Goal: Task Accomplishment & Management: Use online tool/utility

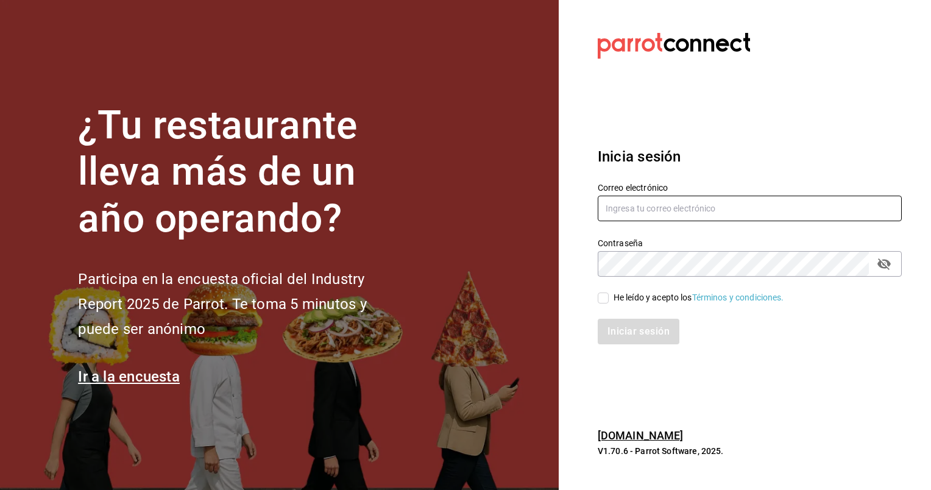
type input "animal.masaryk@grupocosteno.com"
click at [610, 293] on span "He leído y acepto los Términos y condiciones." at bounding box center [697, 297] width 176 height 13
click at [609, 293] on input "He leído y acepto los Términos y condiciones." at bounding box center [603, 298] width 11 height 11
checkbox input "true"
click at [611, 339] on button "Iniciar sesión" at bounding box center [639, 332] width 83 height 26
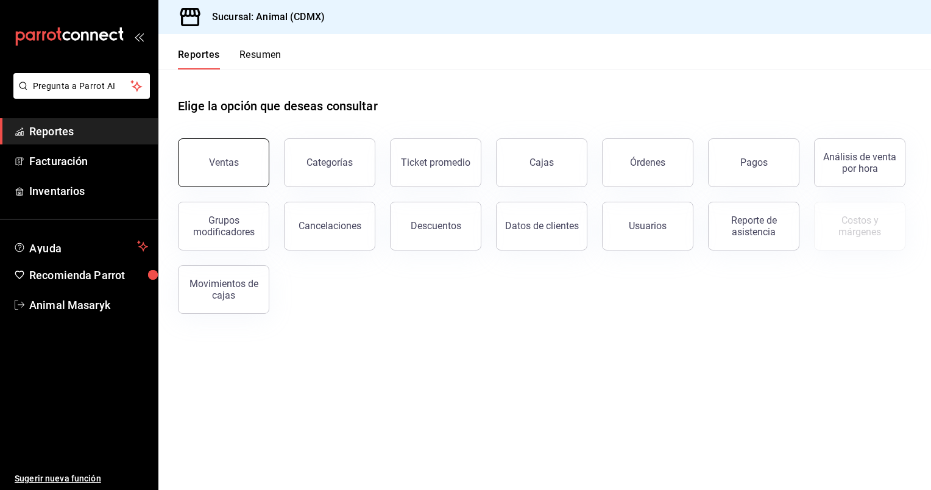
drag, startPoint x: 217, startPoint y: 170, endPoint x: 215, endPoint y: 163, distance: 7.7
click at [215, 163] on button "Ventas" at bounding box center [223, 162] width 91 height 49
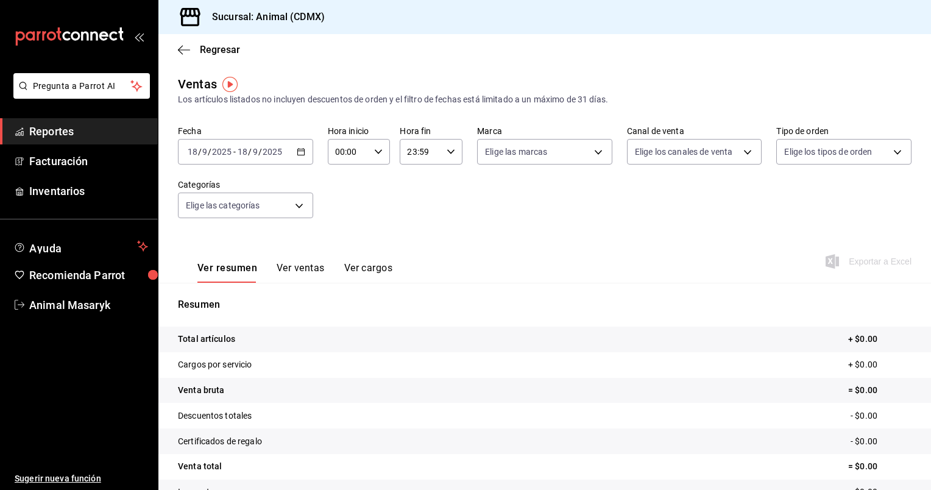
click at [301, 154] on icon "button" at bounding box center [301, 152] width 9 height 9
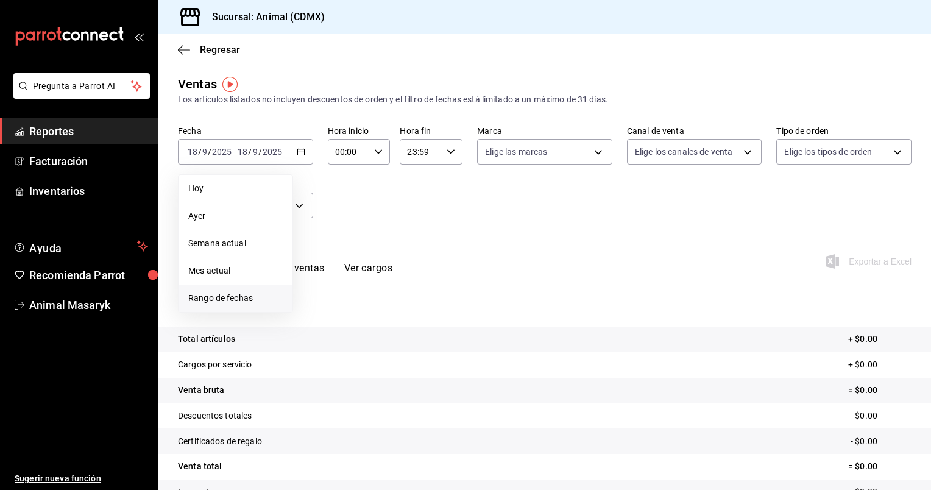
click at [201, 301] on span "Rango de fechas" at bounding box center [235, 298] width 94 height 13
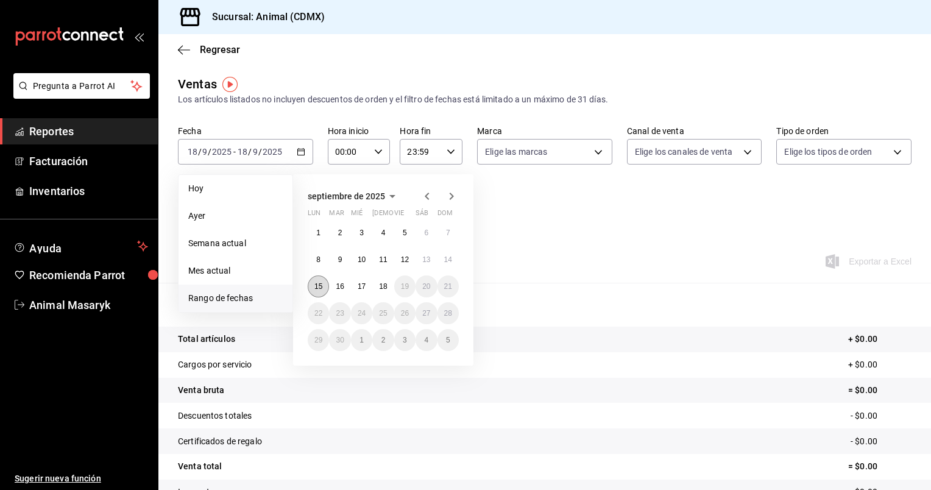
click at [322, 291] on button "15" at bounding box center [318, 287] width 21 height 22
click at [380, 280] on button "18" at bounding box center [382, 287] width 21 height 22
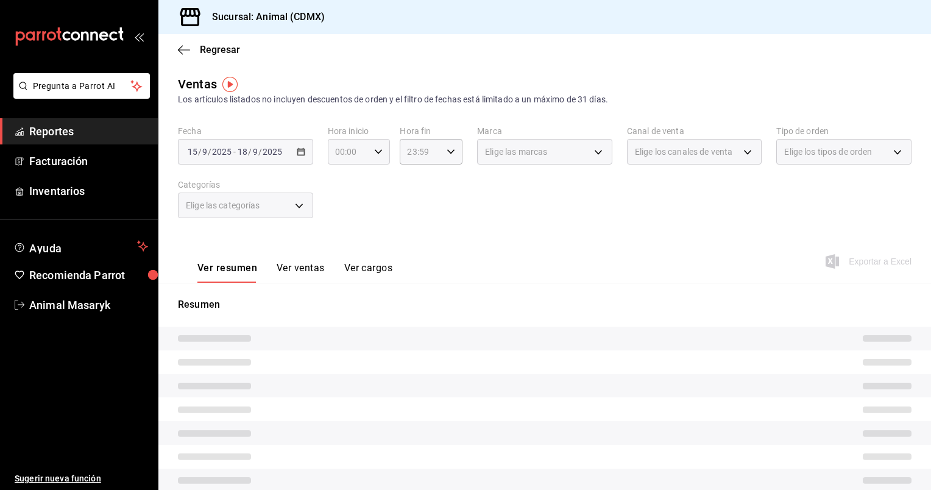
click at [376, 155] on icon "button" at bounding box center [378, 152] width 9 height 9
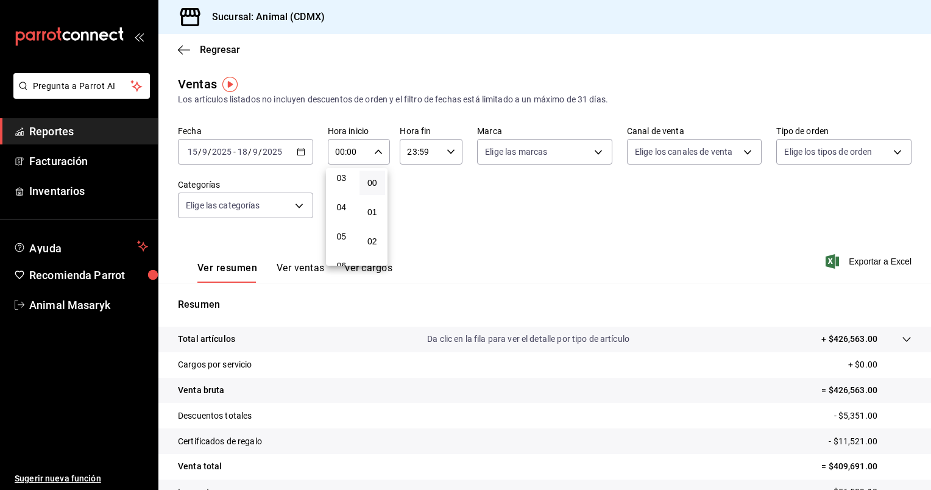
scroll to position [93, 0]
click at [341, 240] on span "05" at bounding box center [342, 237] width 12 height 10
type input "05:00"
click at [369, 176] on button "00" at bounding box center [373, 183] width 26 height 24
click at [451, 147] on div at bounding box center [465, 245] width 931 height 490
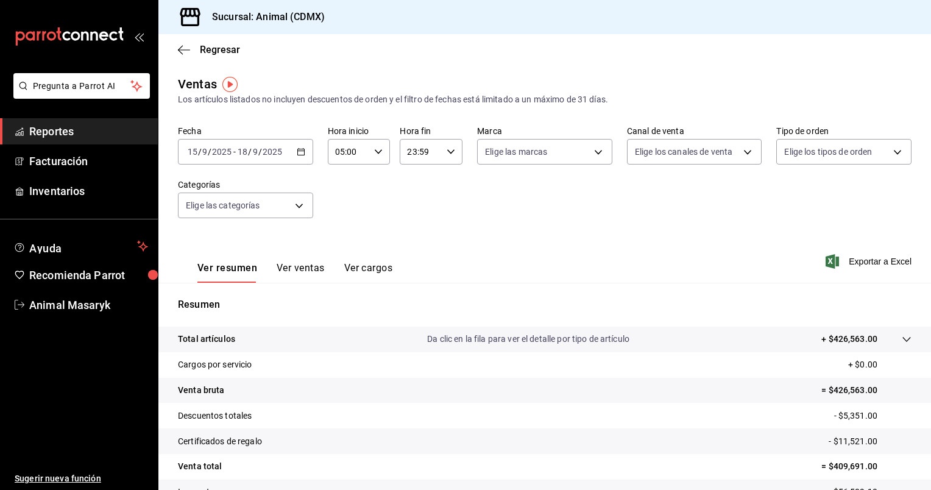
click at [451, 148] on icon "button" at bounding box center [451, 152] width 9 height 9
click at [415, 181] on span "00" at bounding box center [413, 183] width 12 height 10
click at [413, 209] on span "05" at bounding box center [413, 211] width 12 height 10
click at [442, 180] on span "00" at bounding box center [444, 183] width 12 height 10
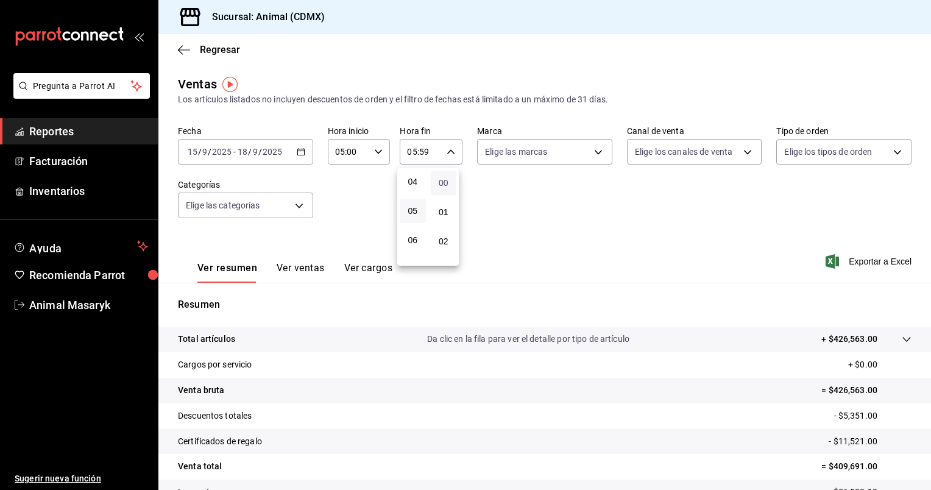
type input "05:00"
click at [602, 151] on div at bounding box center [465, 245] width 931 height 490
click at [602, 151] on body "Pregunta a Parrot AI Reportes Facturación Inventarios Ayuda Recomienda Parrot A…" at bounding box center [465, 245] width 931 height 490
click at [507, 208] on div "Ver todas" at bounding box center [513, 198] width 63 height 26
type input "cb0f6aec-1481-4e37-861c-bab9b3a65b14"
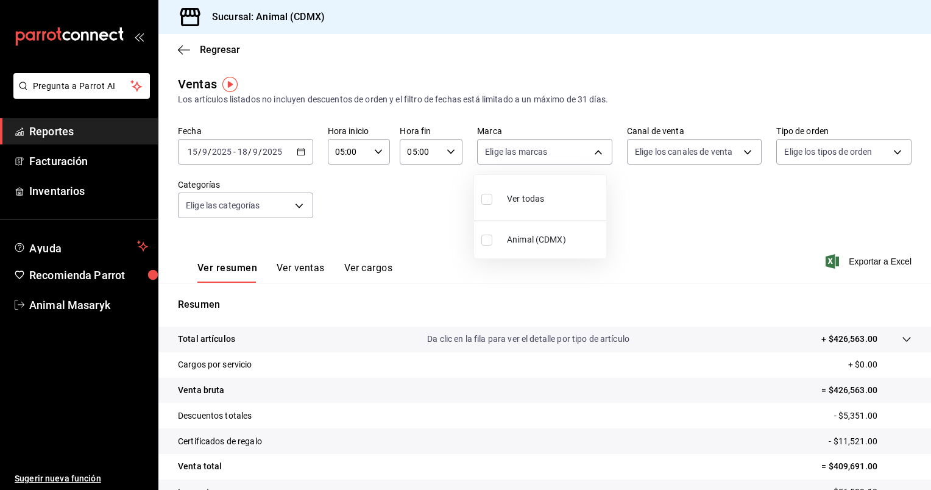
checkbox input "true"
click at [739, 154] on div at bounding box center [465, 245] width 931 height 490
click at [739, 154] on body "Pregunta a Parrot AI Reportes Facturación Inventarios Ayuda Recomienda Parrot A…" at bounding box center [465, 245] width 931 height 490
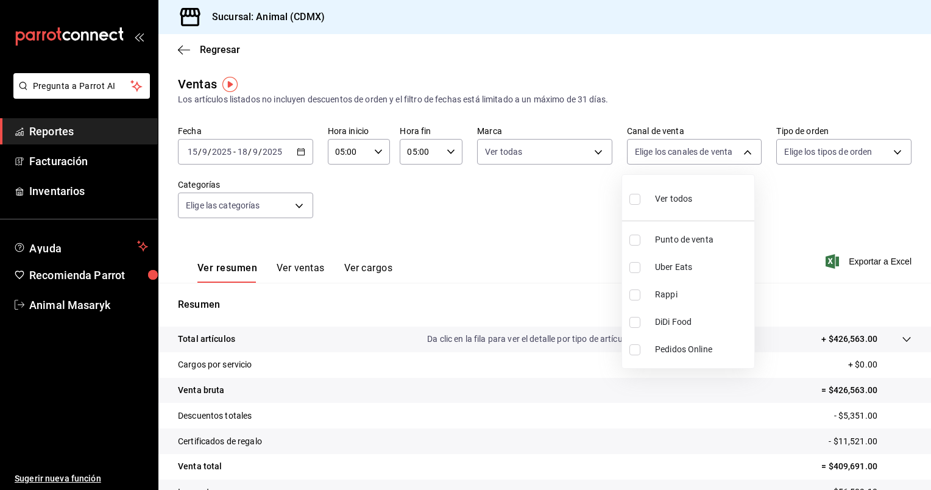
click at [680, 205] on span "Ver todos" at bounding box center [673, 199] width 37 height 13
type input "PARROT,UBER_EATS,RAPPI,DIDI_FOOD,ONLINE"
checkbox input "true"
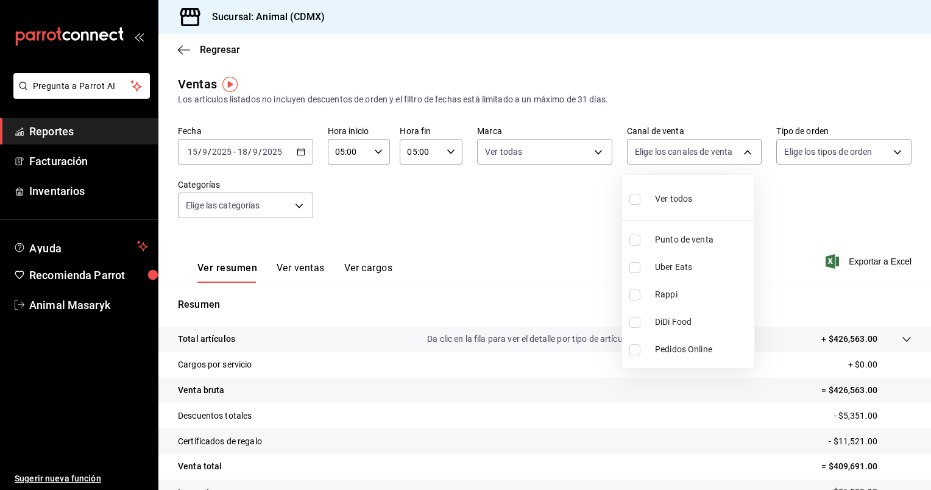
checkbox input "true"
click at [890, 156] on div at bounding box center [465, 245] width 931 height 490
click at [890, 156] on body "Pregunta a Parrot AI Reportes Facturación Inventarios Ayuda Recomienda Parrot A…" at bounding box center [465, 245] width 931 height 490
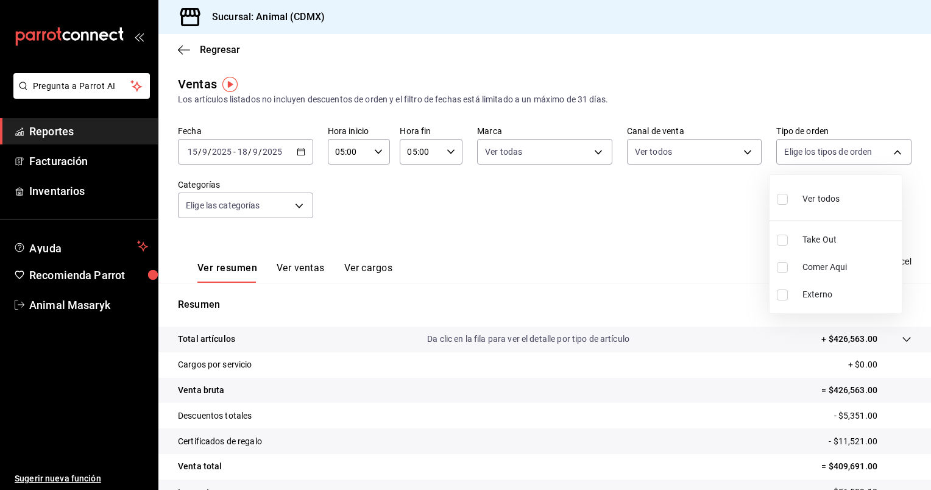
click at [851, 183] on li "Ver todos" at bounding box center [836, 198] width 132 height 36
type input "ad44a823-99d3-4372-a913-4cf57f2a9ac0,b8ee5ff1-85c8-4a81-aa51-555e6c8ba0c6,EXTER…"
checkbox input "true"
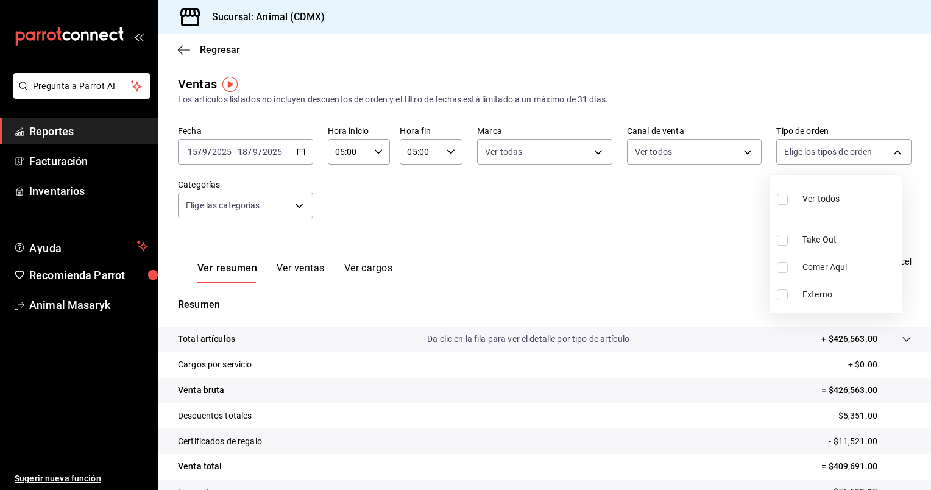
checkbox input "true"
click at [290, 209] on div at bounding box center [465, 245] width 931 height 490
click at [290, 209] on body "Pregunta a Parrot AI Reportes Facturación Inventarios Ayuda Recomienda Parrot A…" at bounding box center [465, 245] width 931 height 490
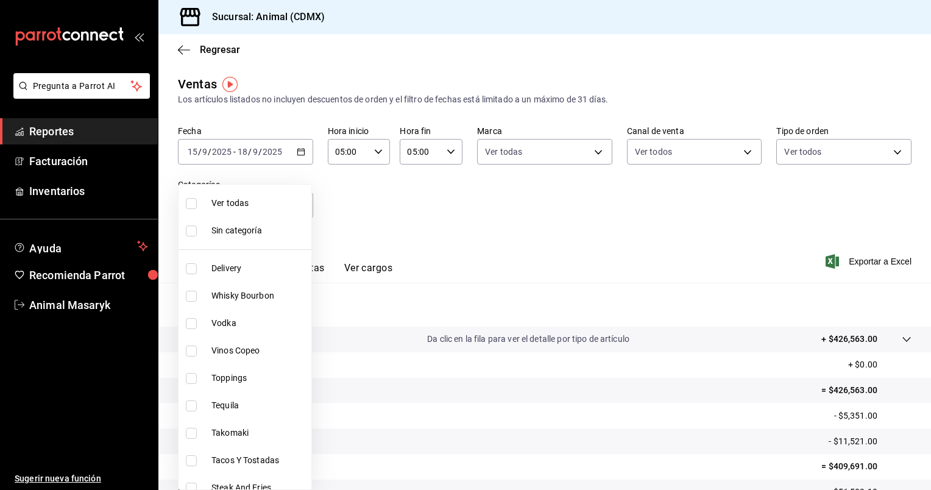
click at [272, 207] on span "Ver todas" at bounding box center [259, 203] width 95 height 13
type input "281688af-6220-48ae-86b9-ca5e6f63eb3e,2ffeebaa-176c-4024-95f8-553ffecca8da,37769…"
checkbox input "true"
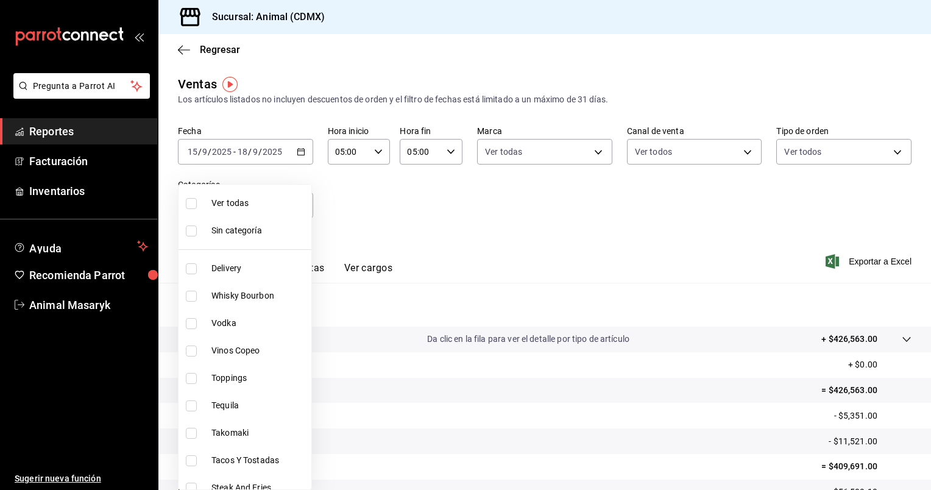
checkbox input "true"
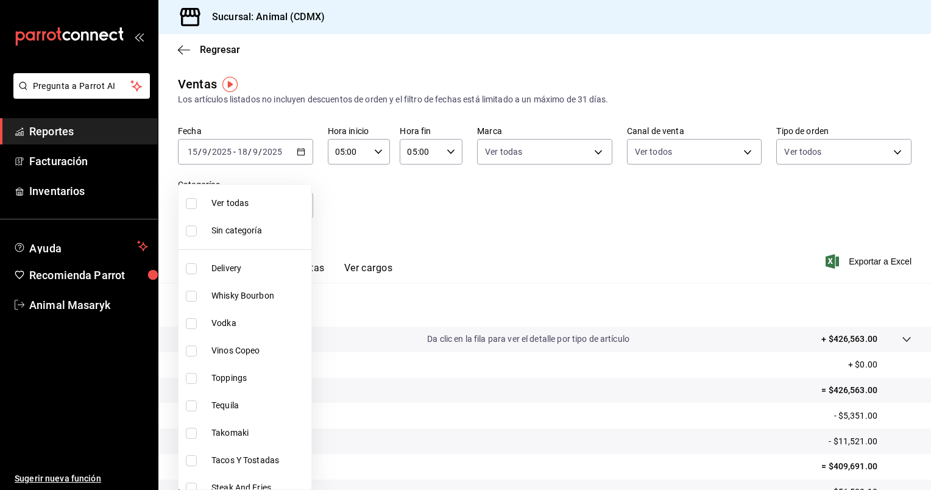
checkbox input "true"
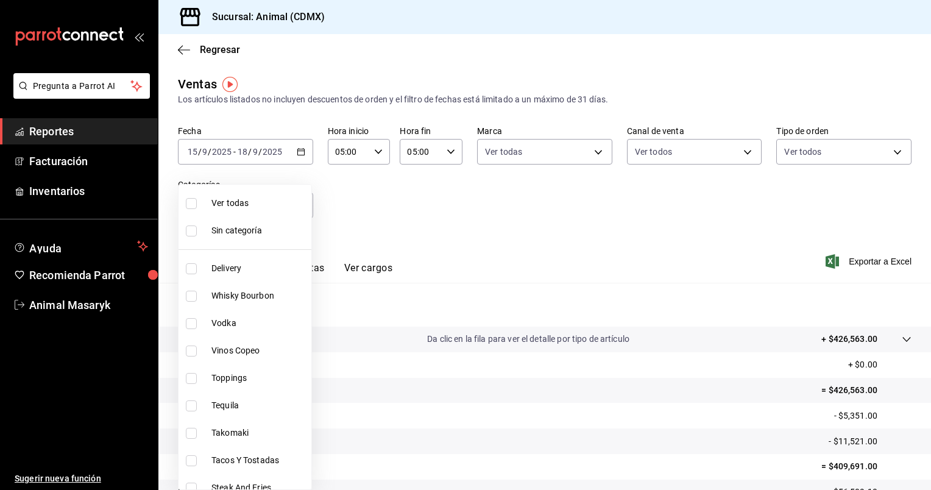
checkbox input "true"
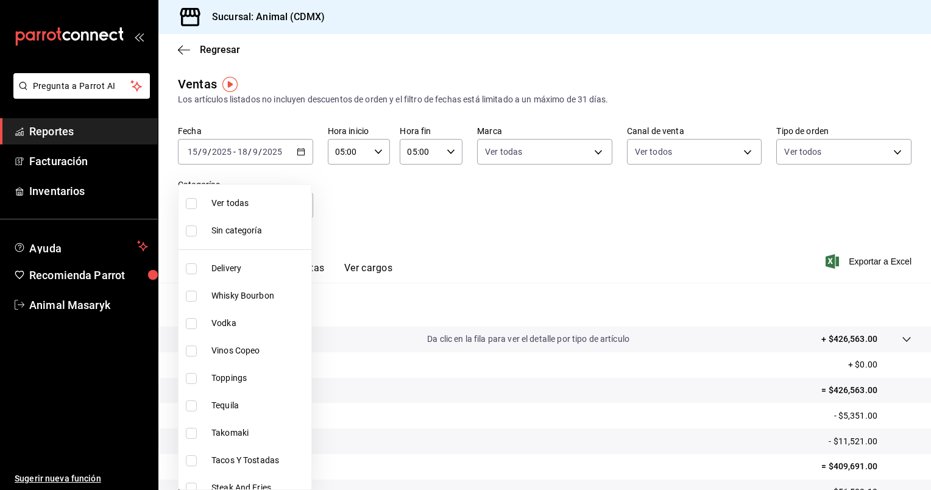
checkbox input "true"
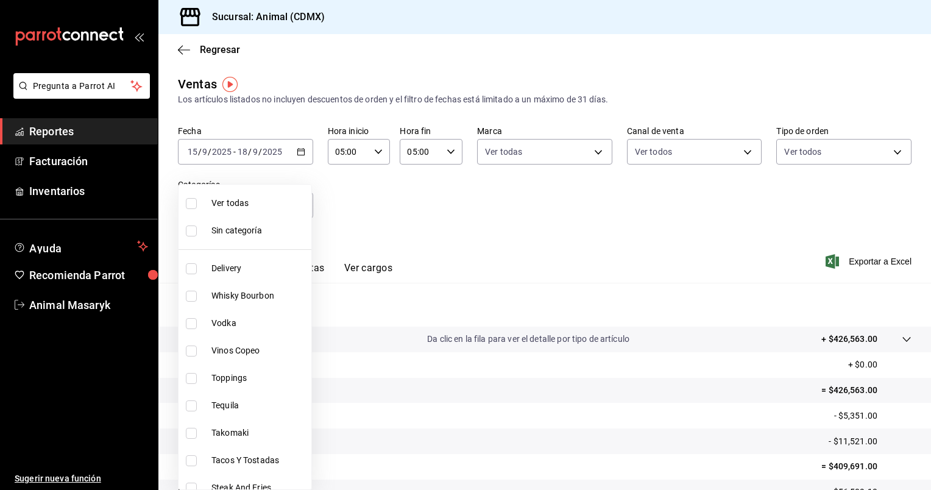
checkbox input "true"
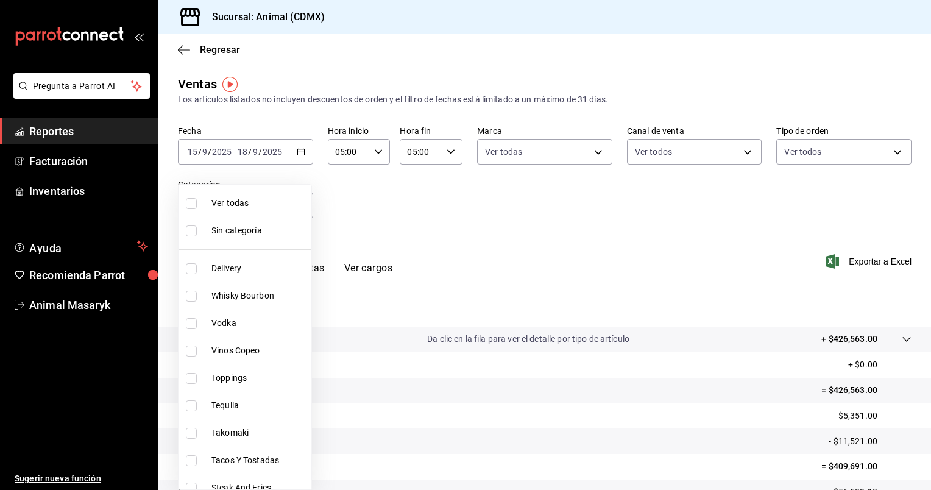
checkbox input "true"
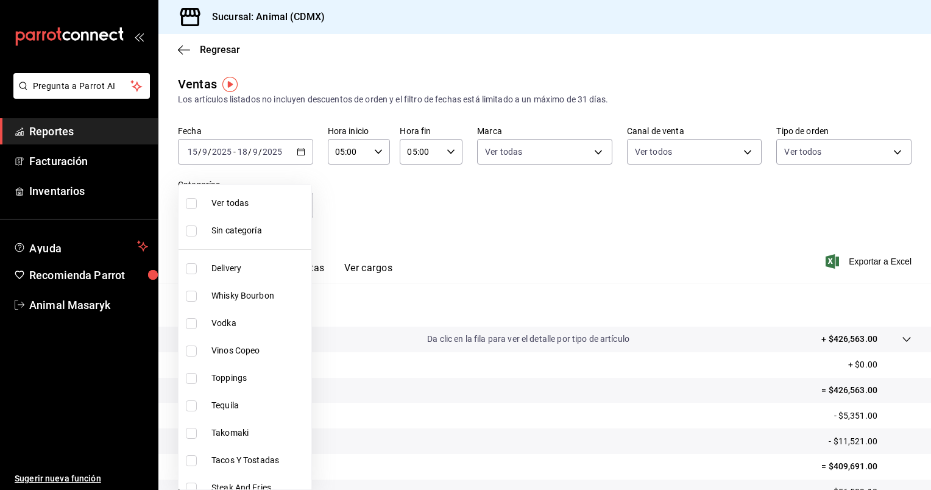
checkbox input "true"
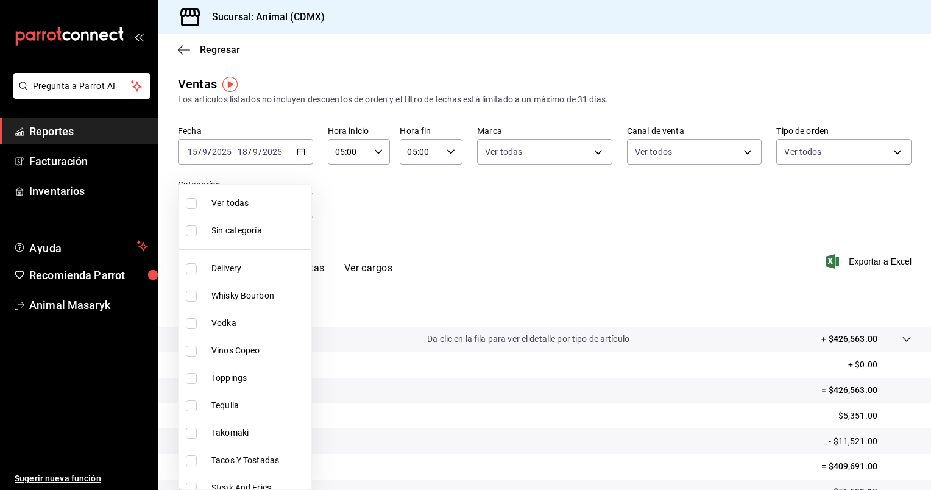
checkbox input "true"
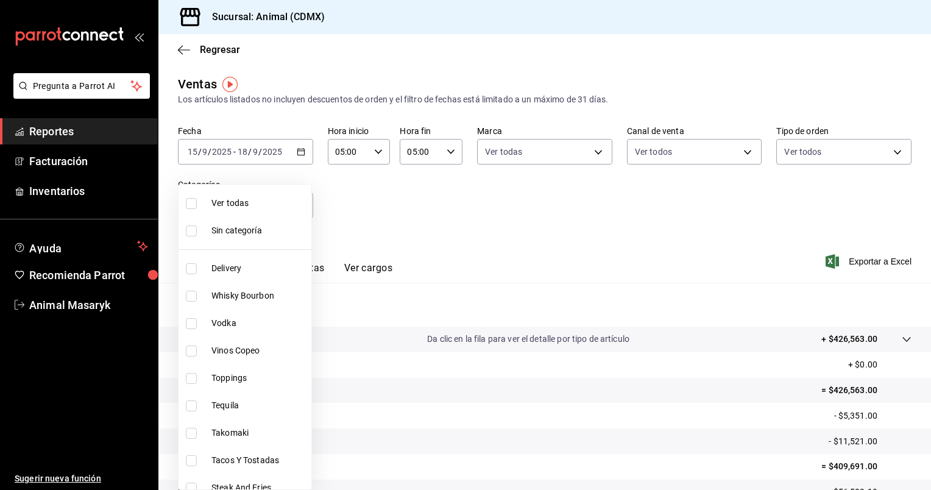
checkbox input "true"
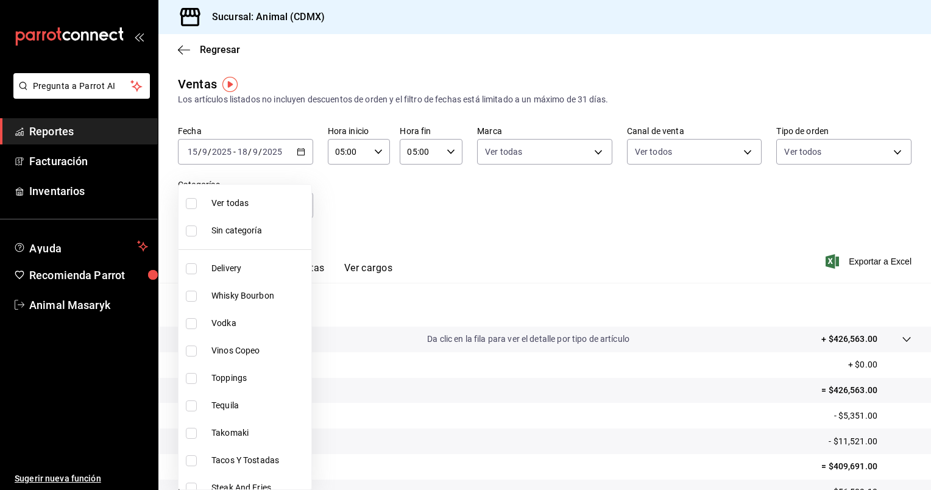
checkbox input "true"
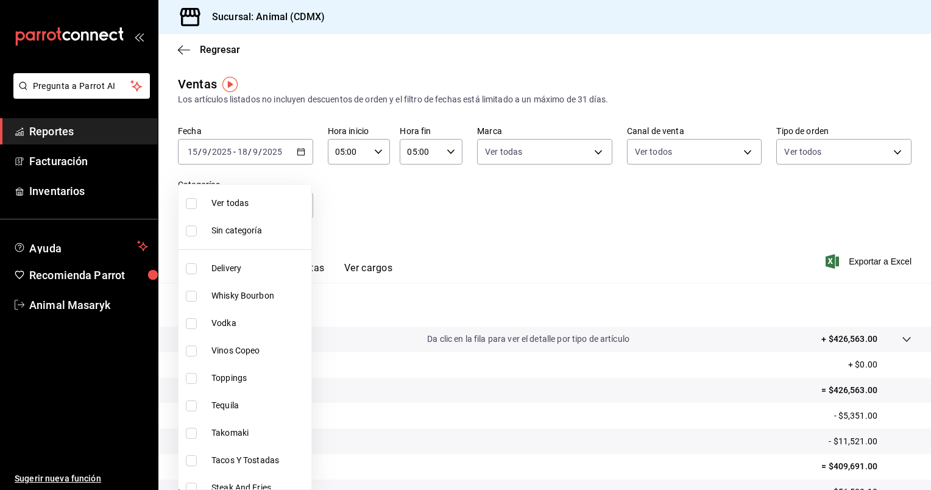
checkbox input "true"
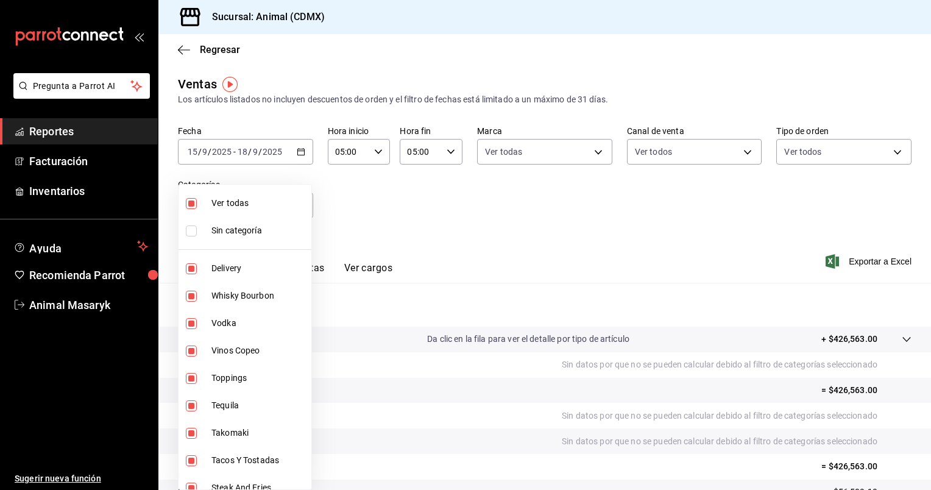
click at [413, 200] on div at bounding box center [465, 245] width 931 height 490
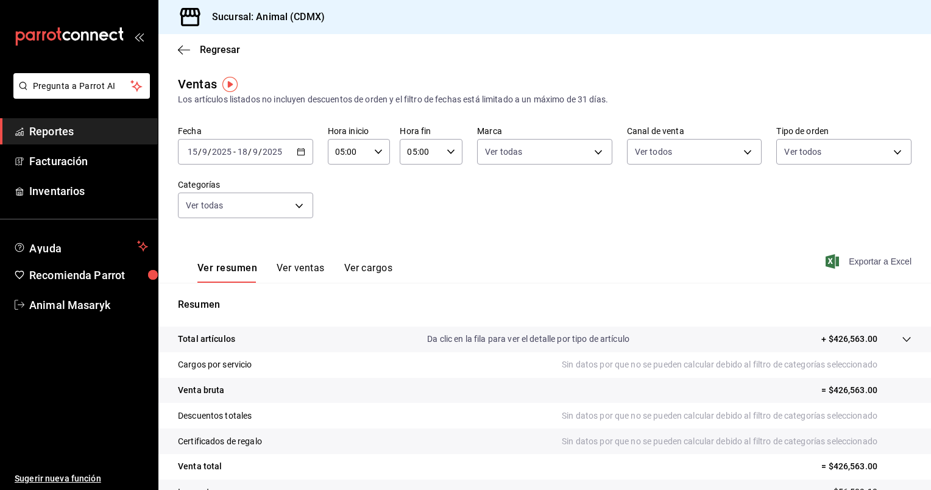
click at [839, 265] on span "Exportar a Excel" at bounding box center [870, 261] width 84 height 15
